Goal: Contribute content: Contribute content

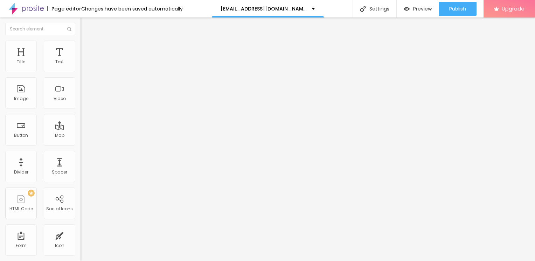
click at [86, 25] on img "button" at bounding box center [89, 26] width 6 height 6
click at [23, 95] on div "Image" at bounding box center [21, 93] width 32 height 32
click at [24, 94] on div "Image" at bounding box center [21, 93] width 32 height 32
click at [86, 27] on img "button" at bounding box center [89, 26] width 6 height 6
click at [23, 96] on div "Image" at bounding box center [21, 98] width 14 height 5
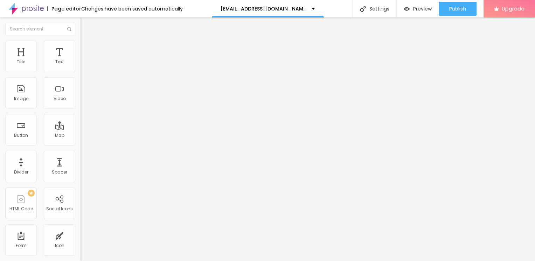
click at [122, 261] on div at bounding box center [267, 265] width 535 height 0
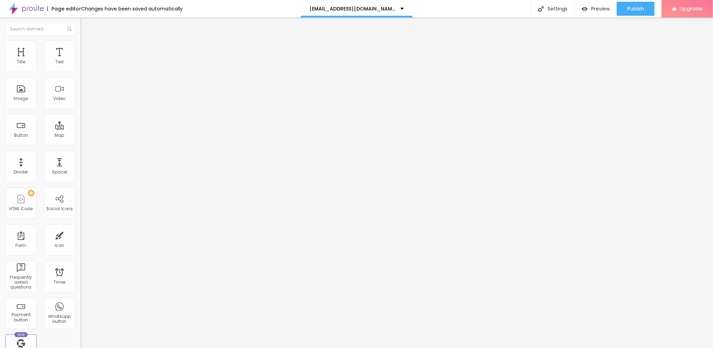
click at [86, 26] on img "button" at bounding box center [89, 26] width 6 height 6
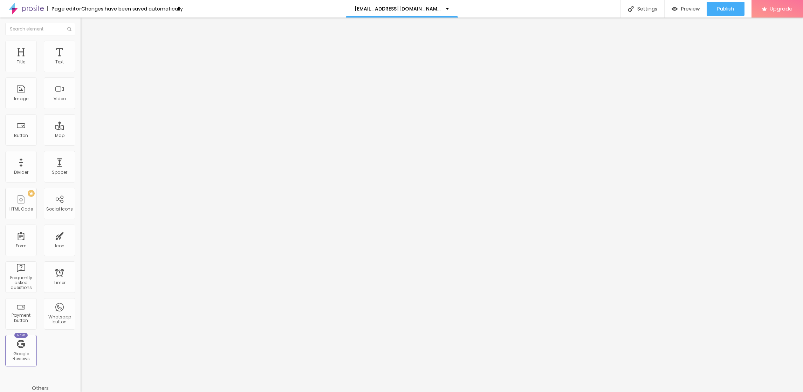
click at [87, 49] on span "Advanced" at bounding box center [98, 52] width 23 height 6
click at [86, 27] on img "button" at bounding box center [89, 26] width 6 height 6
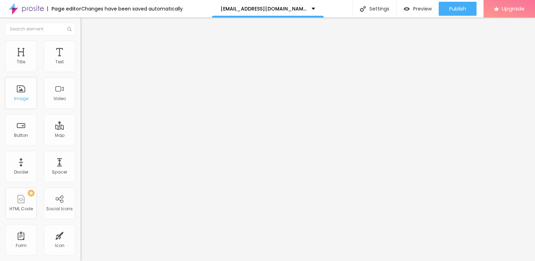
drag, startPoint x: 74, startPoint y: 27, endPoint x: 19, endPoint y: 84, distance: 79.5
click at [19, 84] on div "Image" at bounding box center [21, 93] width 32 height 32
click at [87, 49] on span "Advanced" at bounding box center [98, 52] width 23 height 6
type input "7"
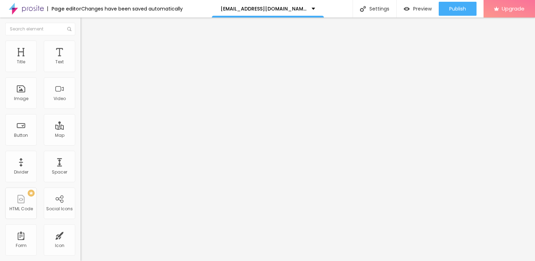
type input "10"
type input "15"
type input "16"
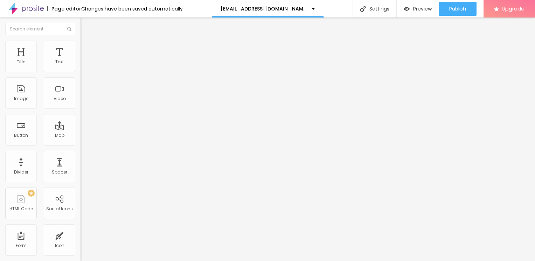
type input "16"
type input "20"
type input "22"
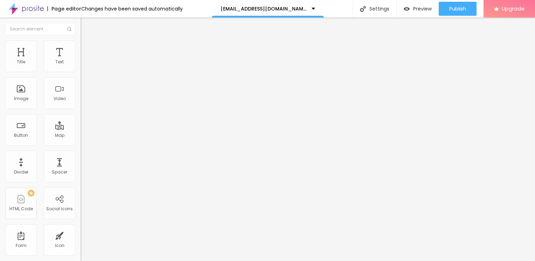
type input "25"
type input "28"
type input "31"
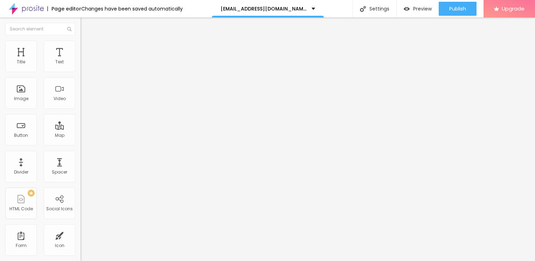
type input "31"
type input "32"
type input "28"
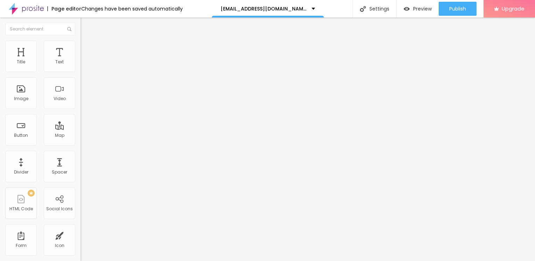
type input "25"
type input "23"
type input "22"
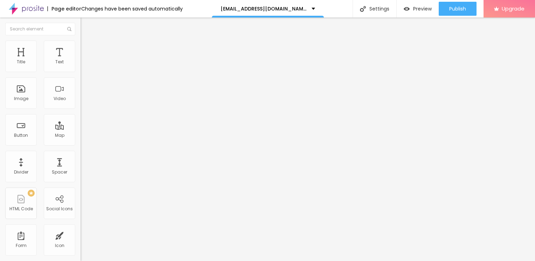
type input "22"
type input "20"
type input "16"
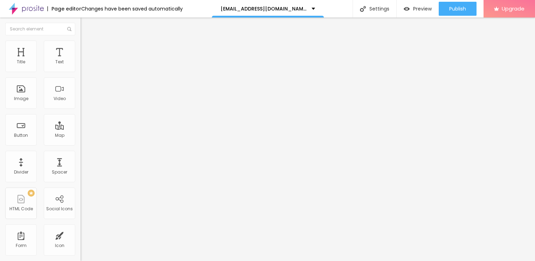
type input "13"
type input "10"
type input "7"
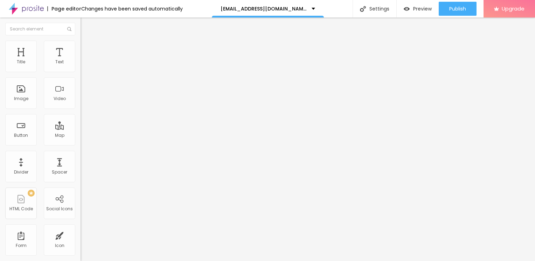
type input "7"
type input "5"
type input "0"
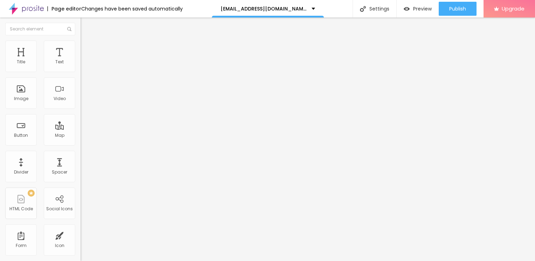
type input "1"
type input "2"
type input "3"
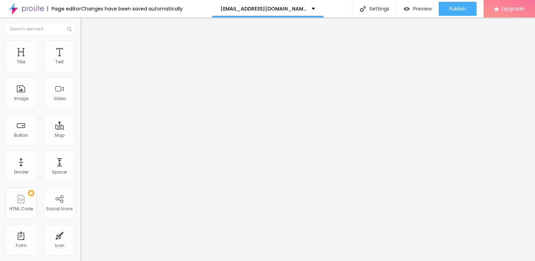
type input "3"
type input "4"
type input "5"
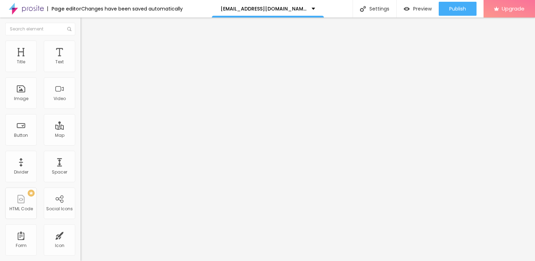
type input "6"
type input "7"
type input "8"
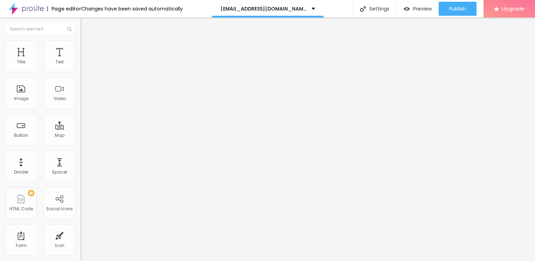
type input "8"
type input "9"
type input "10"
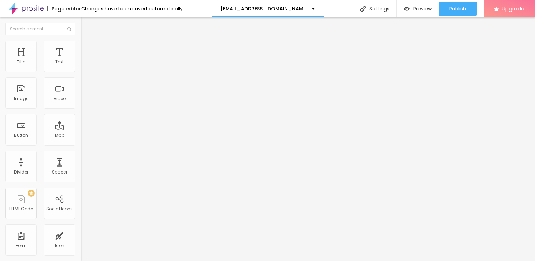
type input "11"
type input "12"
type input "11"
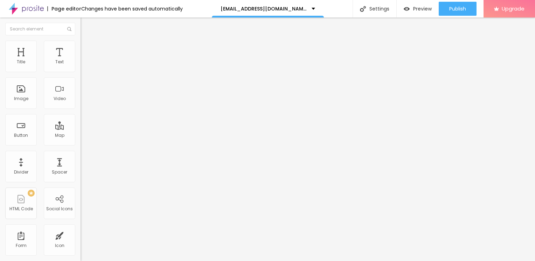
type input "11"
type input "10"
click at [81, 136] on input "range" at bounding box center [103, 139] width 45 height 6
click at [81, 46] on li "Style" at bounding box center [121, 44] width 81 height 7
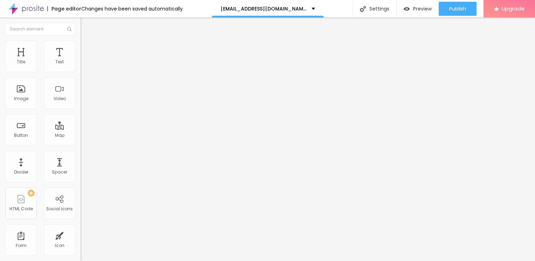
type input "85"
type input "65"
type input "45"
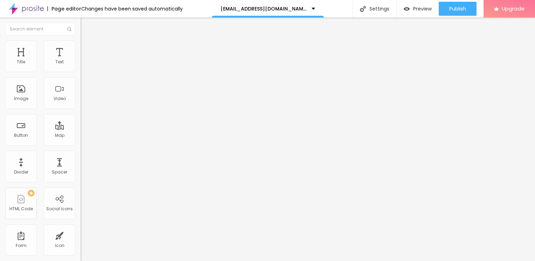
type input "45"
type input "35"
type input "30"
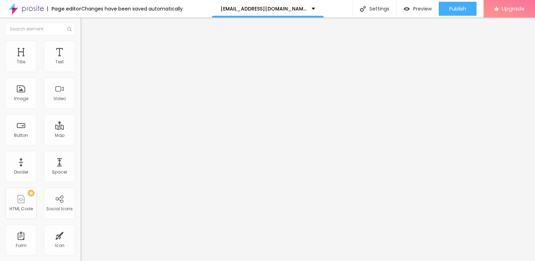
type input "25"
type input "20"
type input "15"
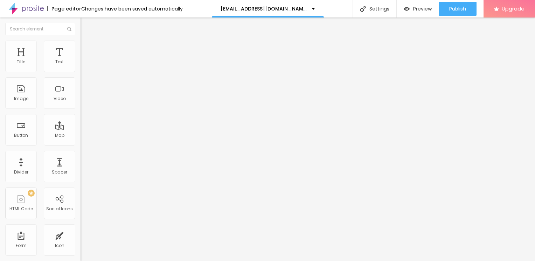
type input "15"
type input "20"
type input "25"
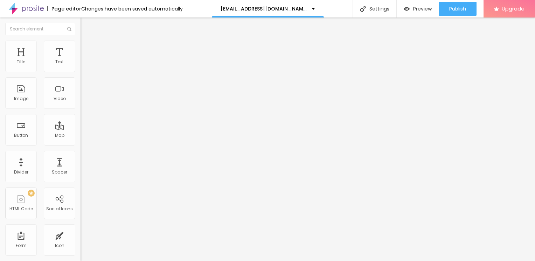
type input "30"
type input "35"
type input "40"
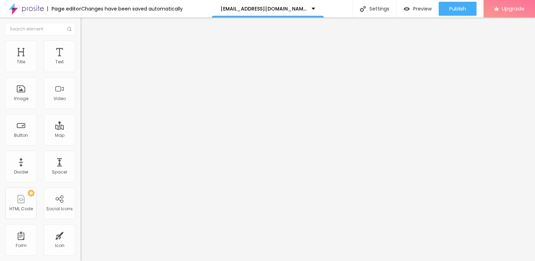
type input "40"
type input "45"
type input "50"
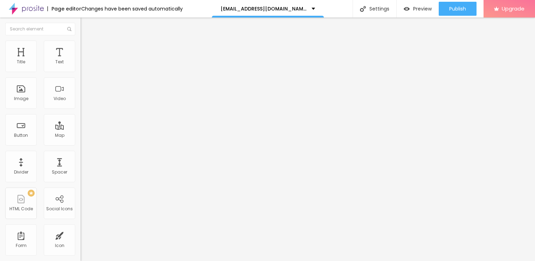
type input "55"
type input "65"
type input "70"
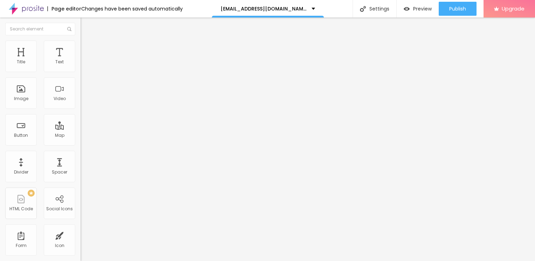
type input "70"
type input "80"
type input "90"
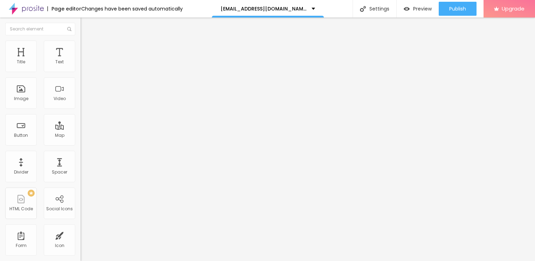
type input "95"
type input "100"
drag, startPoint x: 73, startPoint y: 77, endPoint x: 81, endPoint y: 78, distance: 8.6
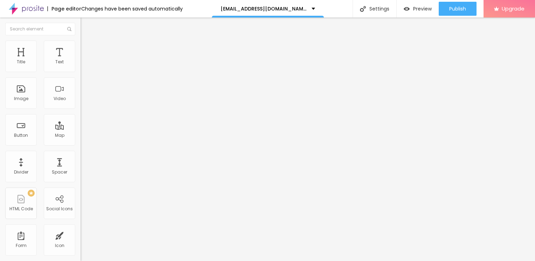
click at [81, 72] on input "range" at bounding box center [103, 69] width 45 height 6
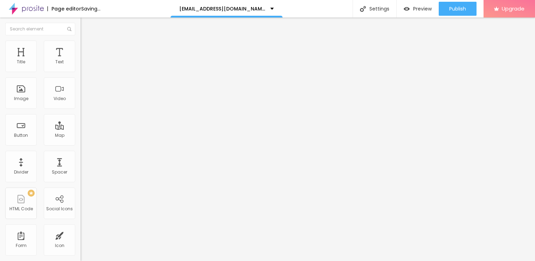
click at [87, 41] on span "Content" at bounding box center [95, 38] width 17 height 6
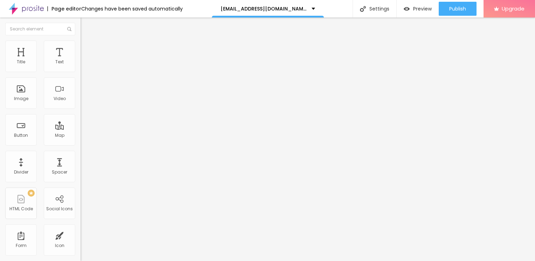
click at [81, 47] on li "Style" at bounding box center [121, 44] width 81 height 7
type input "90"
type input "85"
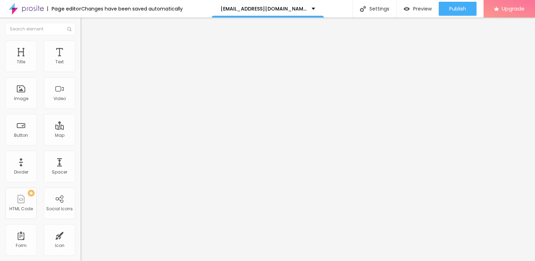
type input "80"
drag, startPoint x: 72, startPoint y: 77, endPoint x: 58, endPoint y: 69, distance: 16.2
type input "80"
click at [81, 69] on input "range" at bounding box center [103, 69] width 45 height 6
type input "85"
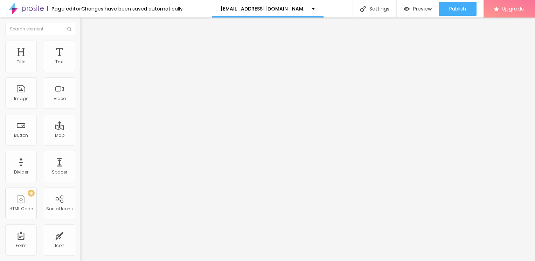
type input "85"
type input "90"
type input "95"
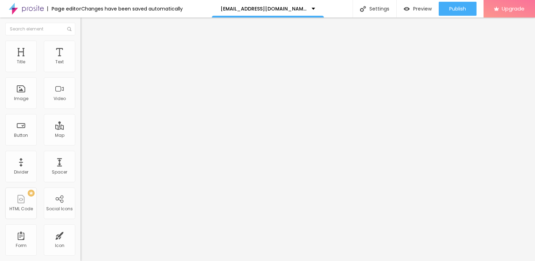
type input "100"
drag, startPoint x: 57, startPoint y: 75, endPoint x: 83, endPoint y: 76, distance: 25.3
type input "100"
click at [83, 72] on input "range" at bounding box center [103, 69] width 45 height 6
type input "95"
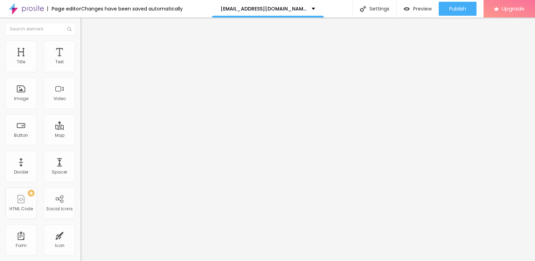
type input "95"
type input "90"
type input "85"
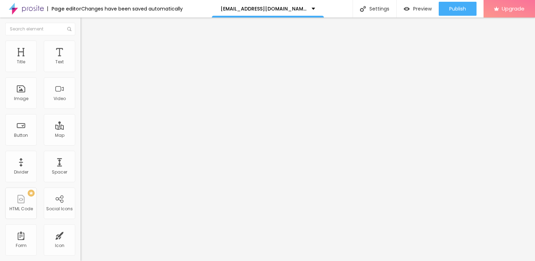
type input "80"
type input "75"
type input "65"
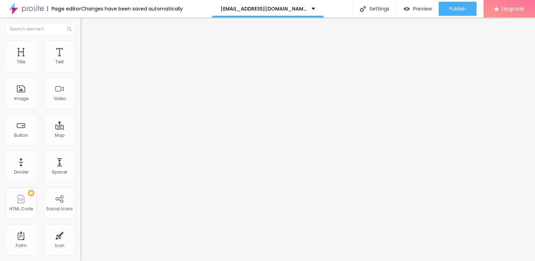
type input "65"
type input "60"
type input "55"
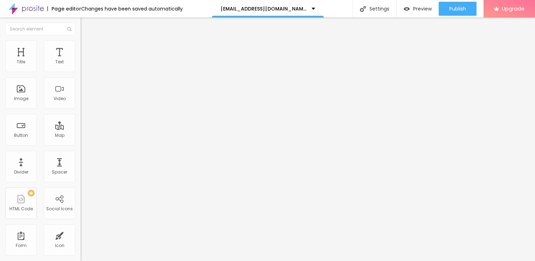
type input "50"
type input "45"
type input "40"
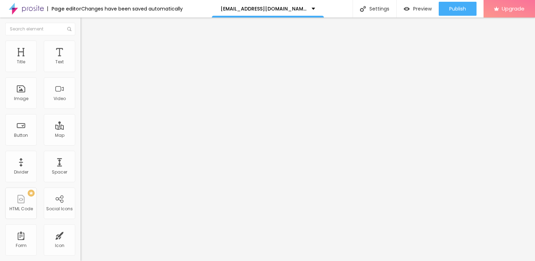
type input "40"
type input "35"
type input "30"
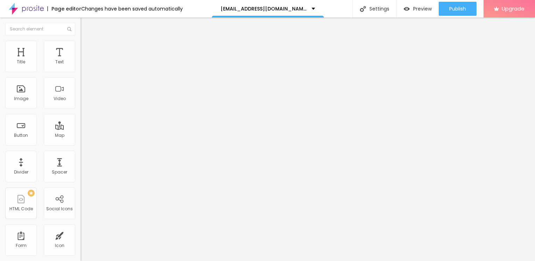
type input "25"
type input "20"
type input "15"
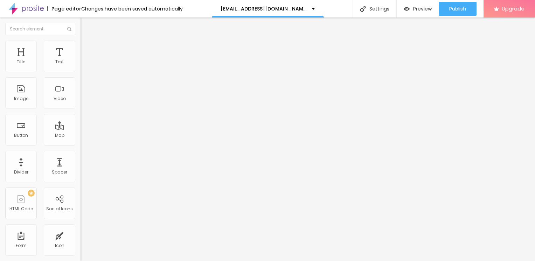
type input "15"
type input "20"
type input "25"
drag, startPoint x: 74, startPoint y: 75, endPoint x: 18, endPoint y: 75, distance: 56.0
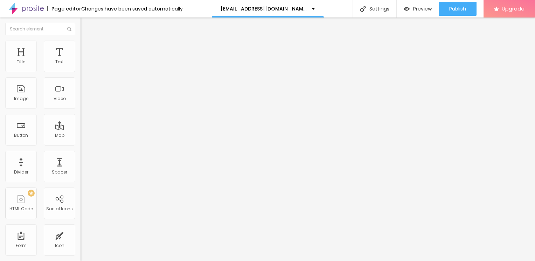
type input "25"
click at [81, 72] on input "range" at bounding box center [103, 69] width 45 height 6
type input "20"
type input "15"
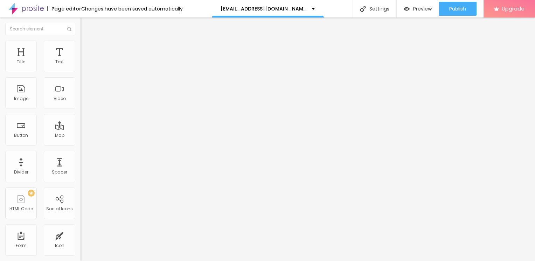
type input "15"
type input "10"
drag, startPoint x: 18, startPoint y: 75, endPoint x: 9, endPoint y: 75, distance: 9.1
type input "10"
click at [81, 72] on input "range" at bounding box center [103, 69] width 45 height 6
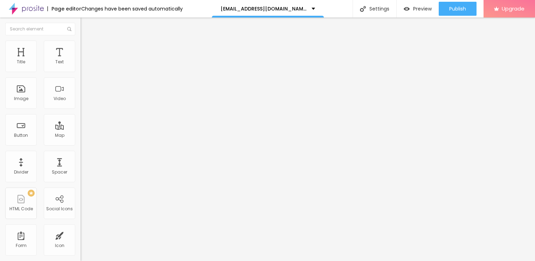
click at [86, 25] on img "button" at bounding box center [89, 26] width 6 height 6
click at [56, 60] on div "Text" at bounding box center [59, 62] width 8 height 5
click at [86, 26] on img "button" at bounding box center [89, 26] width 6 height 6
click at [87, 48] on span "Advanced" at bounding box center [98, 45] width 23 height 6
click at [86, 25] on img "button" at bounding box center [89, 26] width 6 height 6
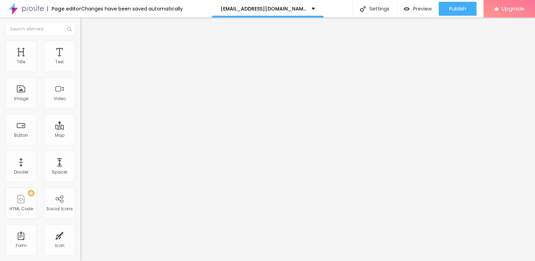
drag, startPoint x: 65, startPoint y: 123, endPoint x: 37, endPoint y: 83, distance: 48.0
click at [81, 66] on input "Click me" at bounding box center [123, 62] width 84 height 7
drag, startPoint x: 36, startPoint y: 80, endPoint x: -1, endPoint y: 83, distance: 38.0
click at [0, 83] on html "Page editor Changes have been saved automatically [EMAIL_ADDRESS][DOMAIN_NAME] …" at bounding box center [267, 130] width 535 height 261
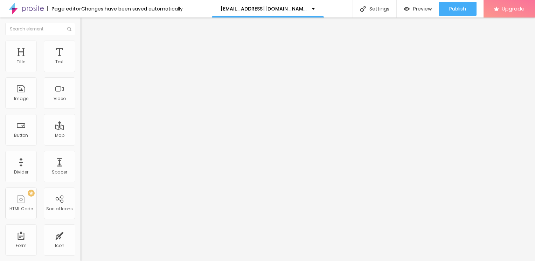
paste input "→ VIEW DOCUMENT HERE"
type input "→ VIEW DOCUMENT HERE"
click at [81, 144] on input "https://" at bounding box center [123, 140] width 84 height 7
drag, startPoint x: 40, startPoint y: 143, endPoint x: -1, endPoint y: 147, distance: 41.3
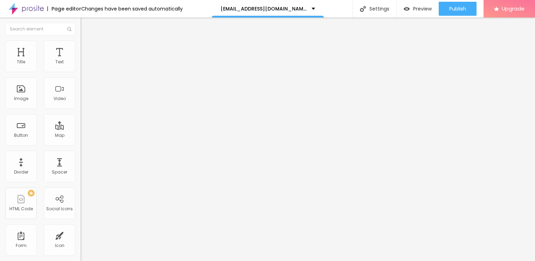
click at [0, 147] on html "Page editor Changes have been saved automatically [EMAIL_ADDRESS][DOMAIN_NAME] …" at bounding box center [267, 130] width 535 height 261
paste input "[DOMAIN_NAME][URL]"
type input "[URL][DOMAIN_NAME]"
click at [125, 261] on div "Subindo 1/1 arquivos" at bounding box center [267, 263] width 535 height 4
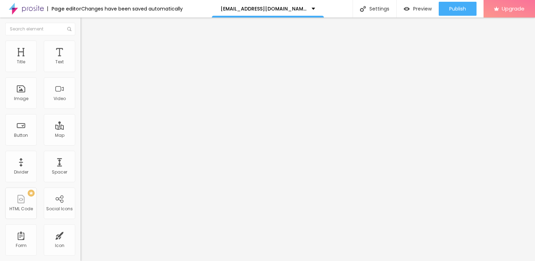
scroll to position [0, 0]
click at [120, 261] on div at bounding box center [267, 265] width 535 height 0
click at [86, 25] on img "button" at bounding box center [89, 26] width 6 height 6
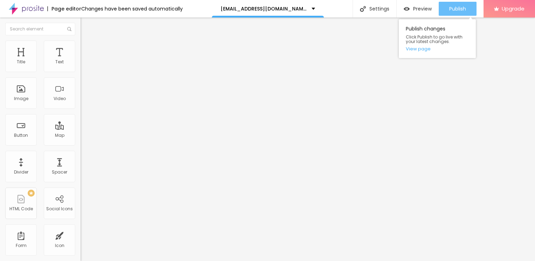
click at [447, 10] on button "Publish" at bounding box center [458, 9] width 38 height 14
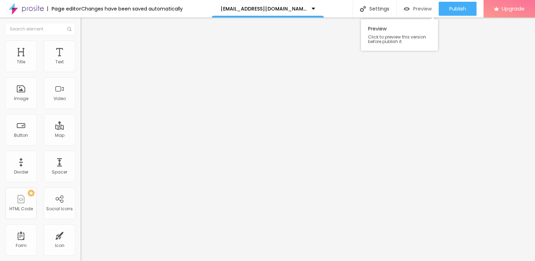
click at [417, 8] on span "Preview" at bounding box center [422, 9] width 19 height 6
click at [68, 19] on div at bounding box center [40, 29] width 81 height 23
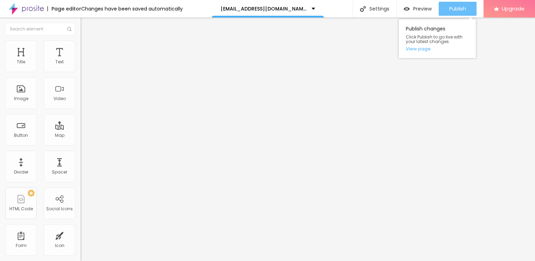
click at [449, 9] on span "Publish" at bounding box center [457, 9] width 17 height 6
